Goal: Task Accomplishment & Management: Use online tool/utility

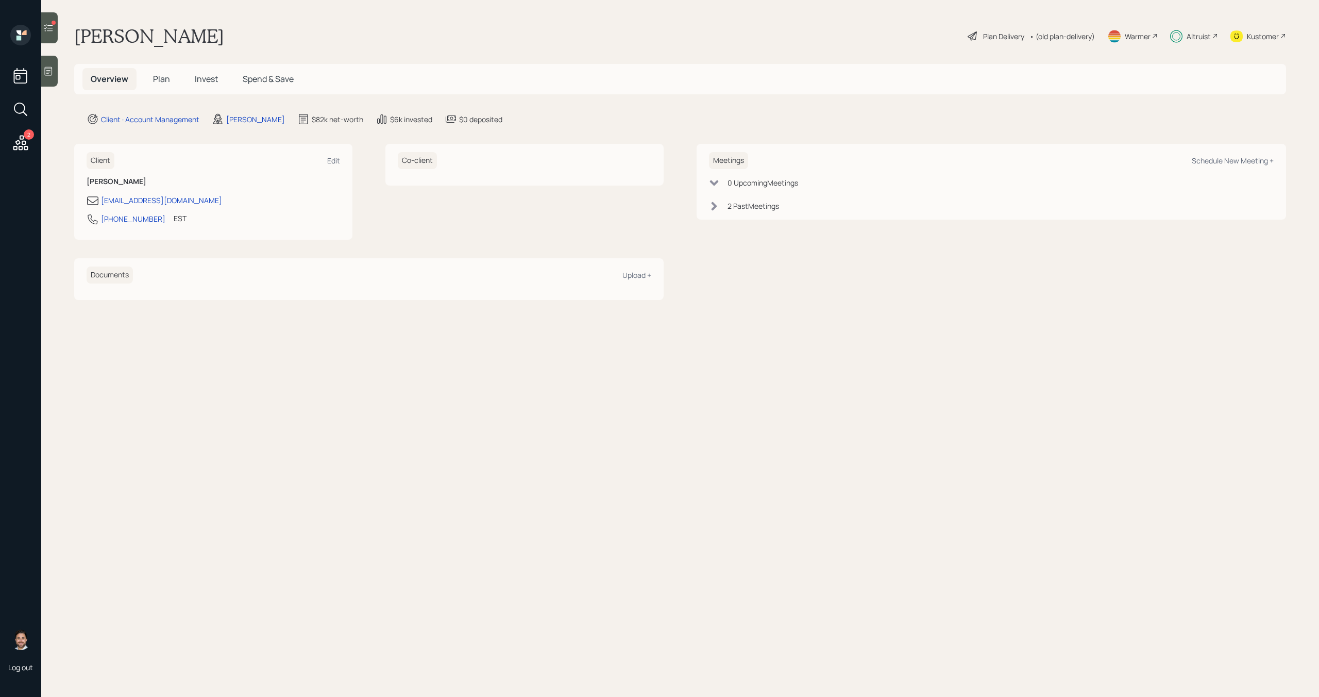
click at [49, 24] on icon at bounding box center [48, 28] width 10 height 10
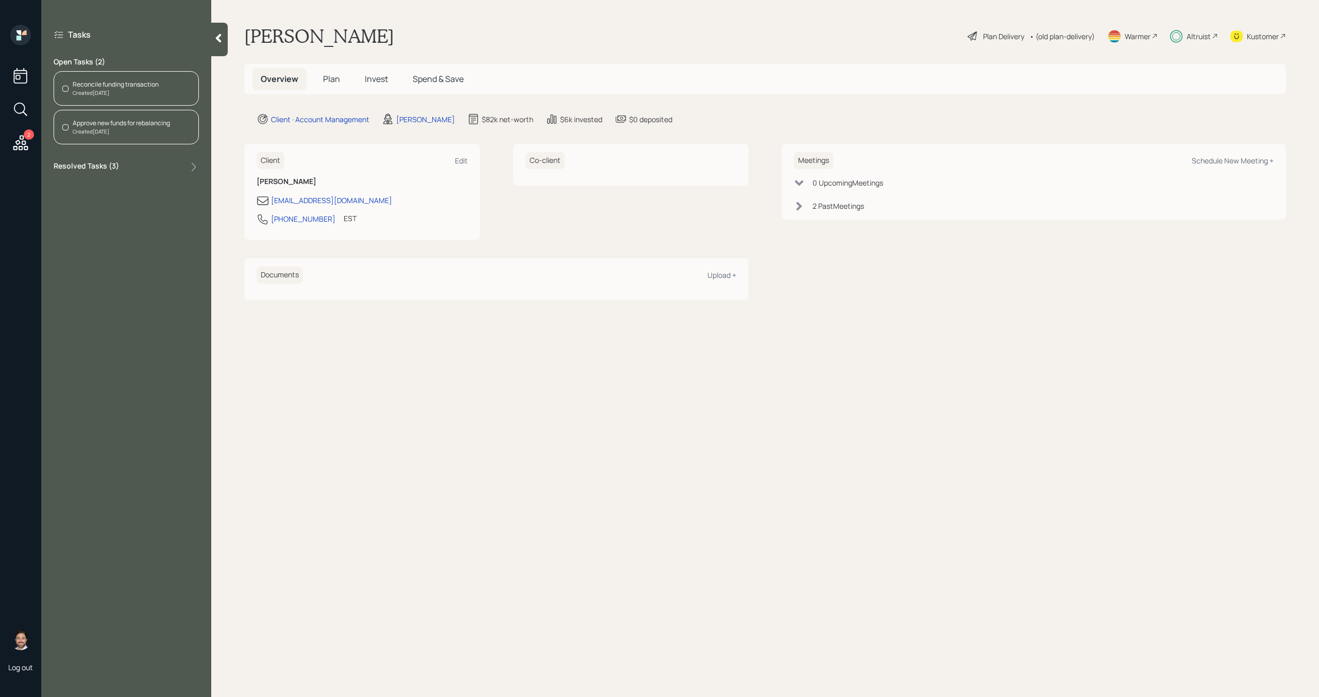
click at [130, 92] on div "Created [DATE]" at bounding box center [116, 93] width 86 height 8
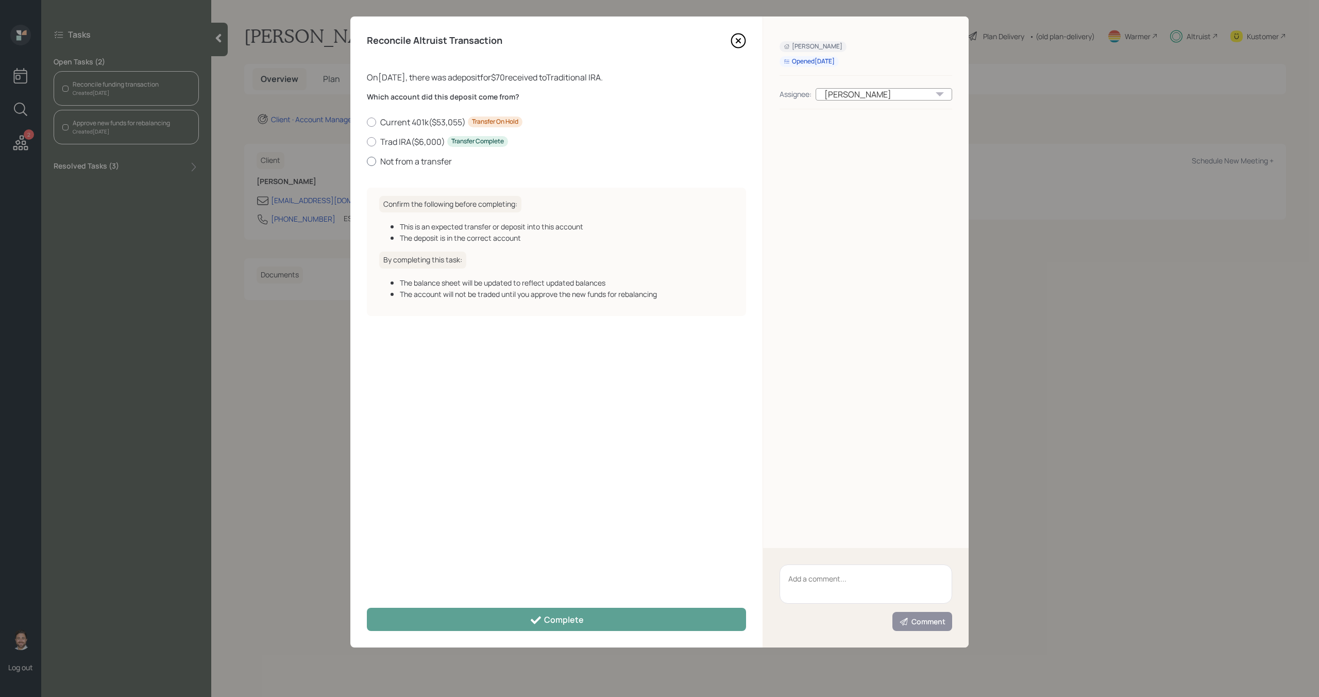
click at [419, 161] on label "Not from a transfer" at bounding box center [556, 161] width 379 height 11
click at [367, 161] on input "Not from a transfer" at bounding box center [366, 161] width 1 height 1
radio input "true"
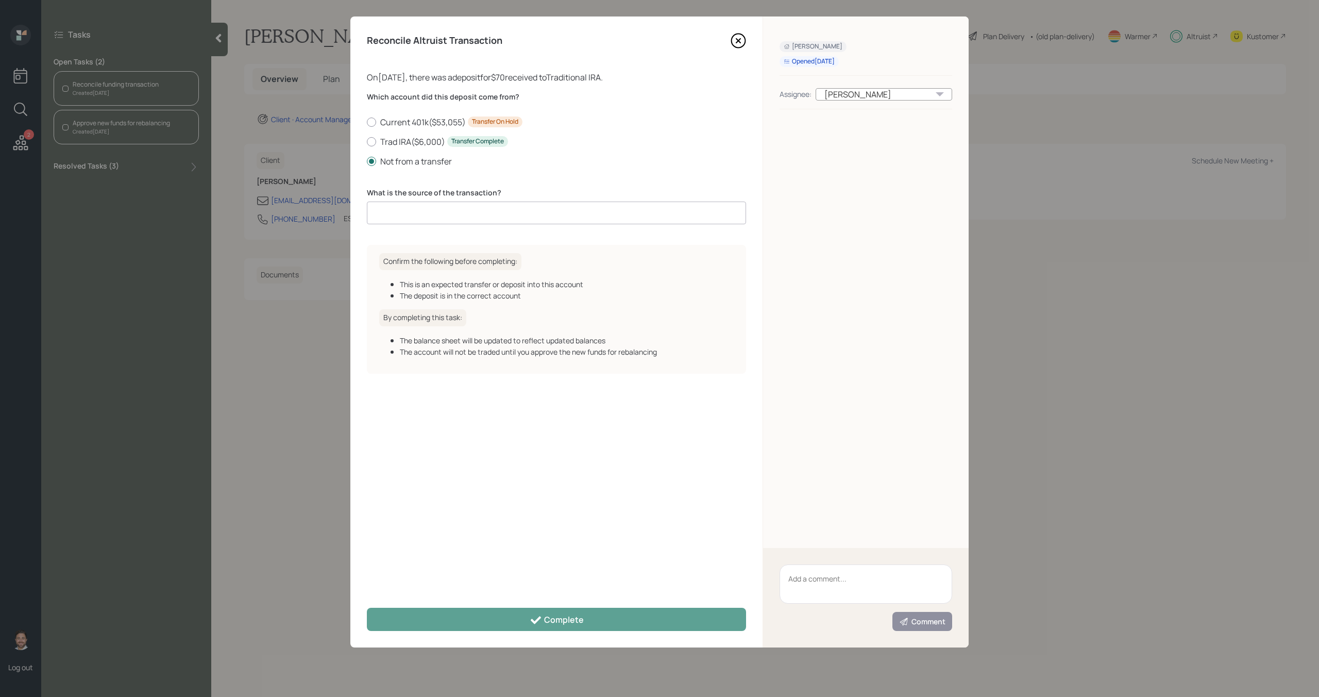
click at [424, 211] on input at bounding box center [556, 212] width 379 height 23
type input "Deposit"
click at [509, 604] on div "Reconcile Altruist Transaction On [DATE] , there was a deposit for $70 received…" at bounding box center [556, 331] width 412 height 631
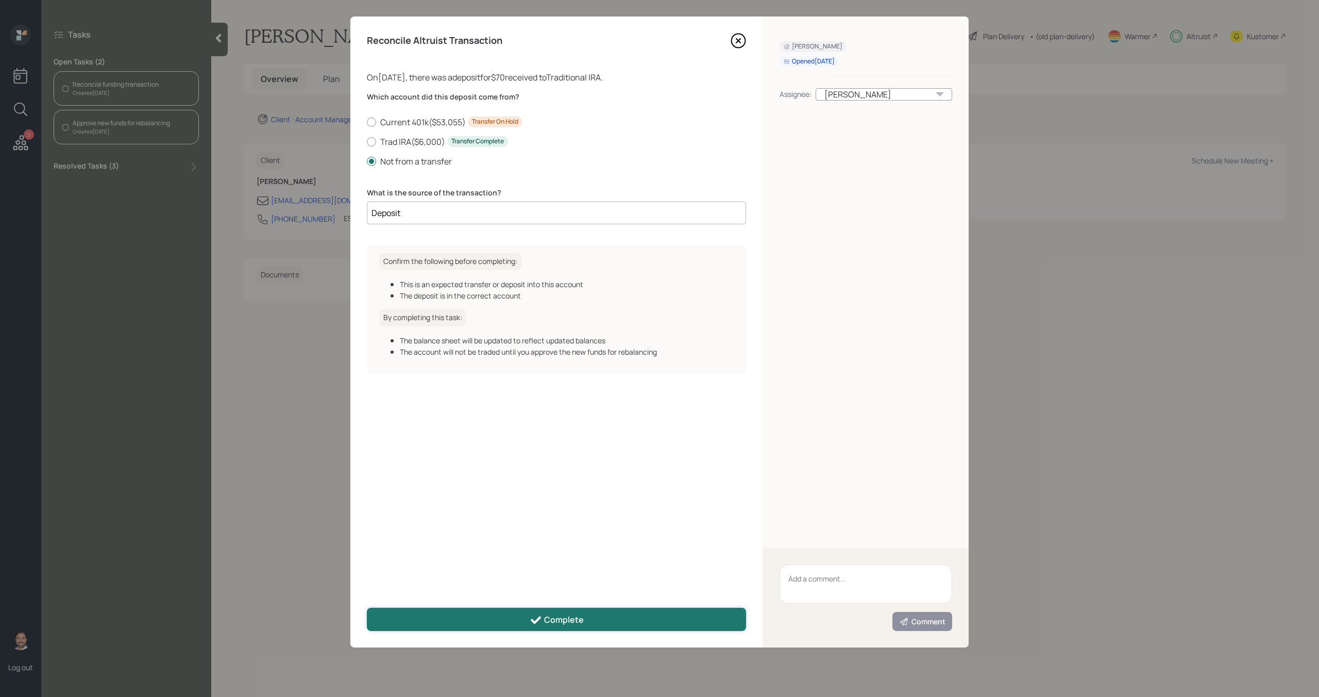
click at [509, 619] on button "Complete" at bounding box center [556, 619] width 379 height 23
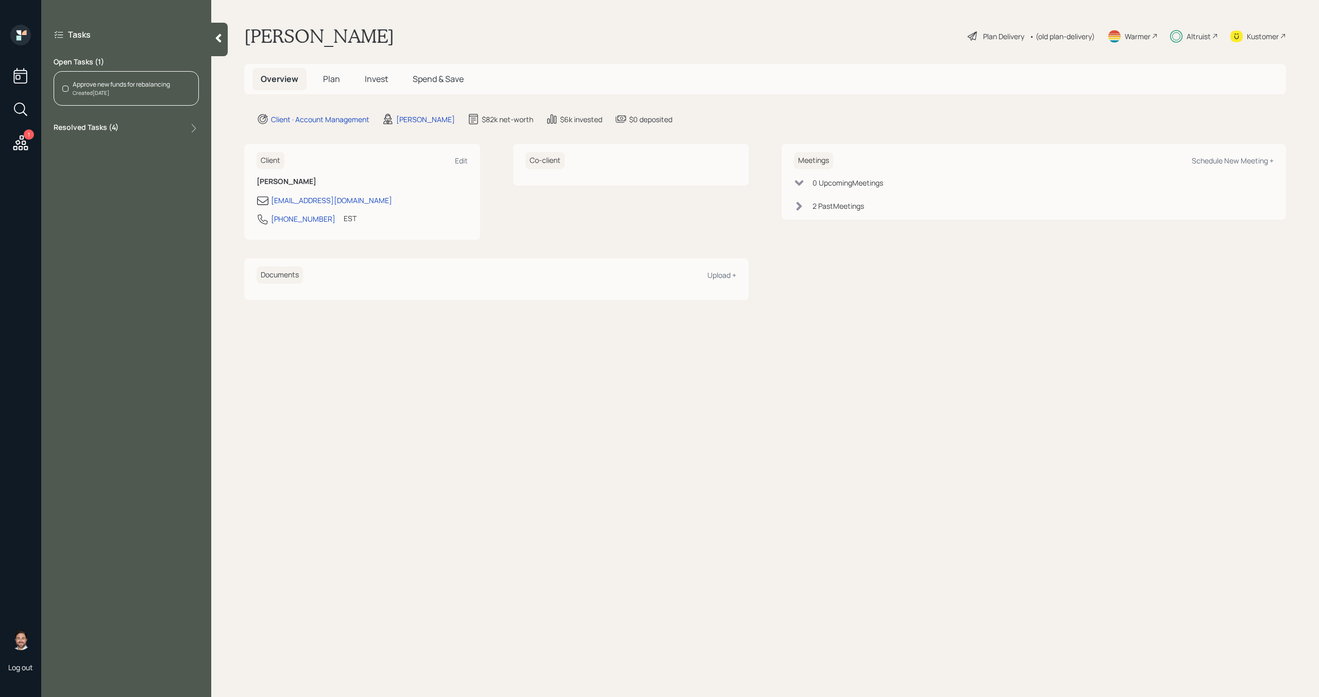
click at [131, 82] on div "Approve new funds for rebalancing" at bounding box center [121, 84] width 97 height 9
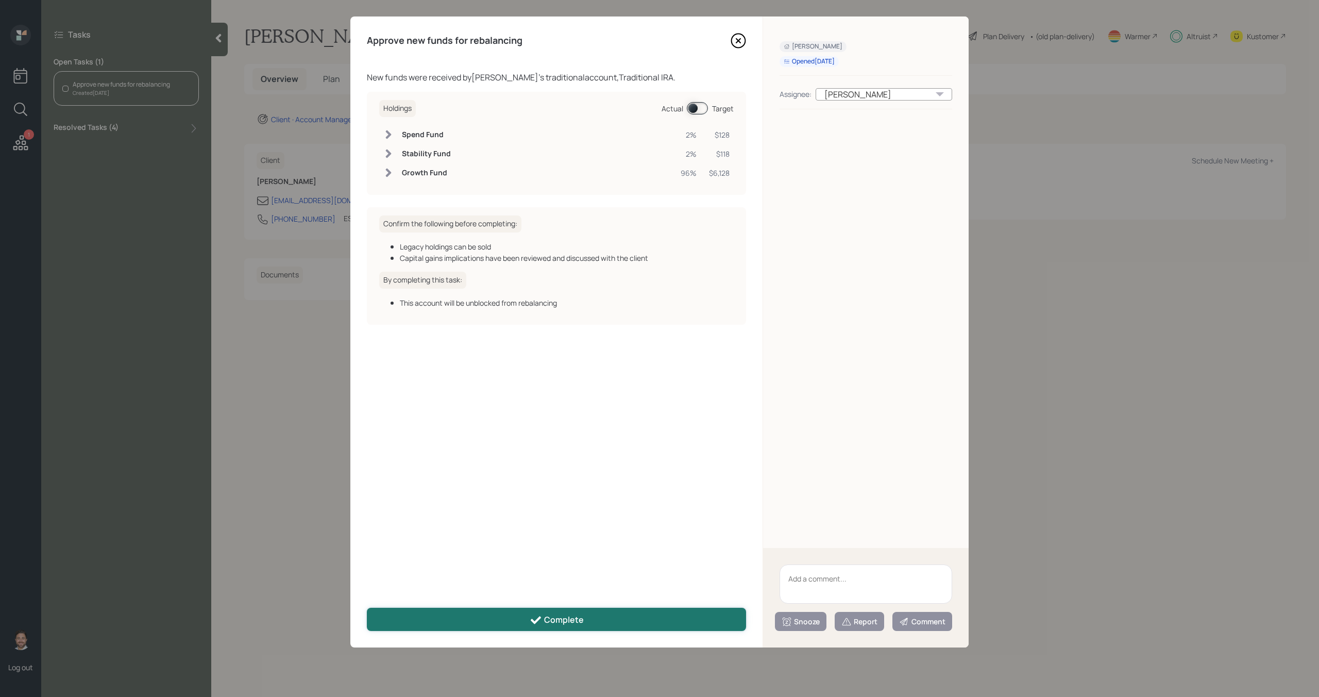
click at [506, 618] on button "Complete" at bounding box center [556, 619] width 379 height 23
